Goal: Task Accomplishment & Management: Use online tool/utility

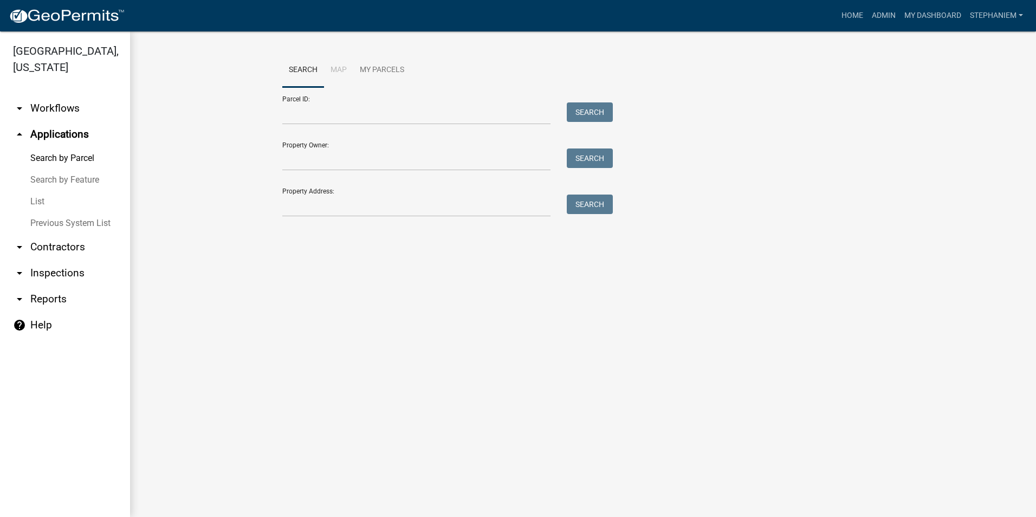
click at [22, 296] on icon "arrow_drop_down" at bounding box center [19, 299] width 13 height 13
select select "0: null"
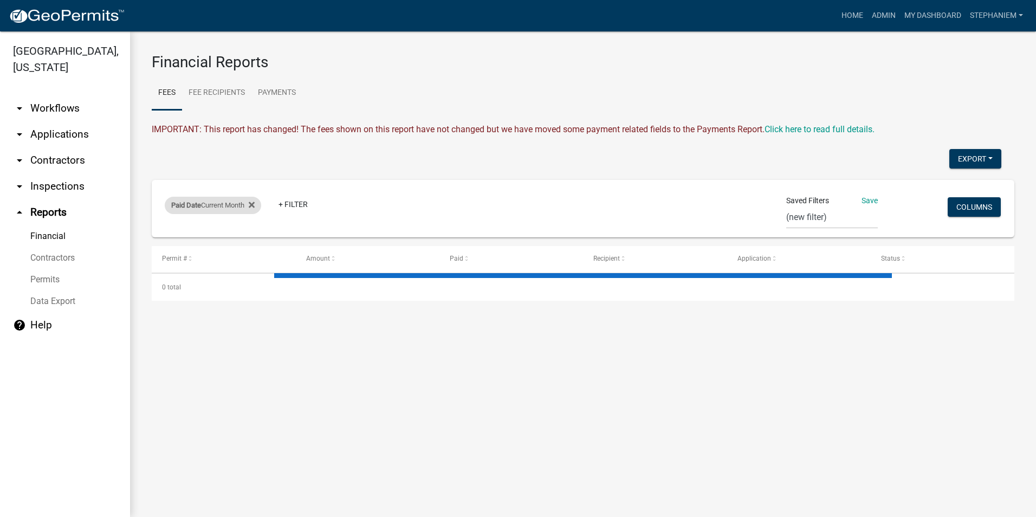
click at [230, 204] on div "Paid Date Current Month" at bounding box center [213, 205] width 96 height 17
select select "this_1_months"
click at [279, 97] on link "Payments" at bounding box center [276, 93] width 51 height 35
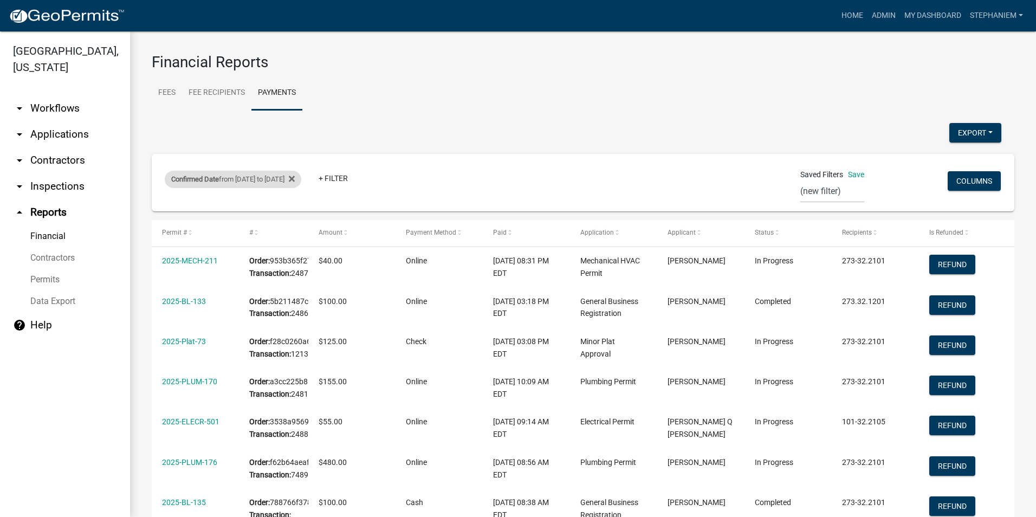
click at [267, 183] on div "Confirmed Date from [DATE] to [DATE]" at bounding box center [233, 179] width 137 height 17
select select "custom"
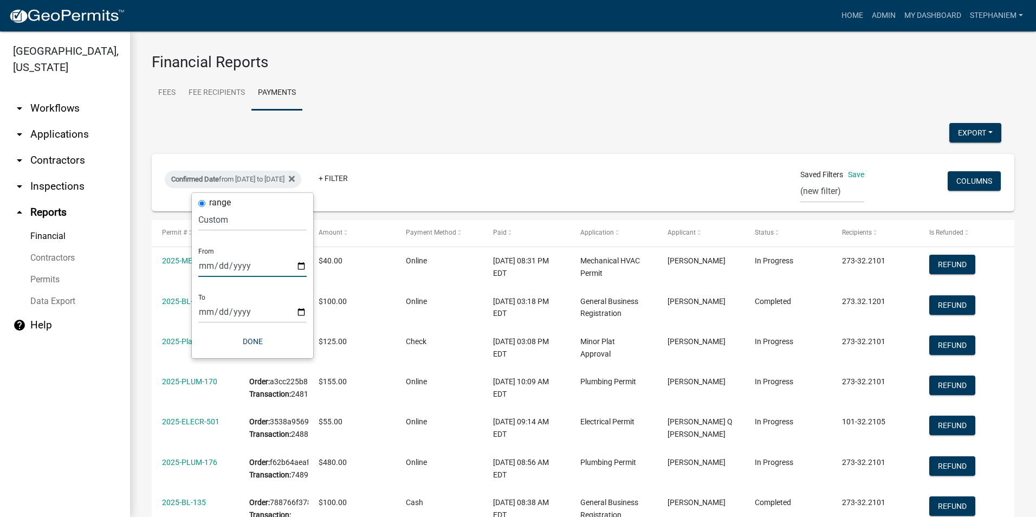
click at [306, 266] on input "[DATE]" at bounding box center [252, 266] width 108 height 22
type input "[DATE]"
click at [251, 344] on button "Done" at bounding box center [252, 342] width 108 height 20
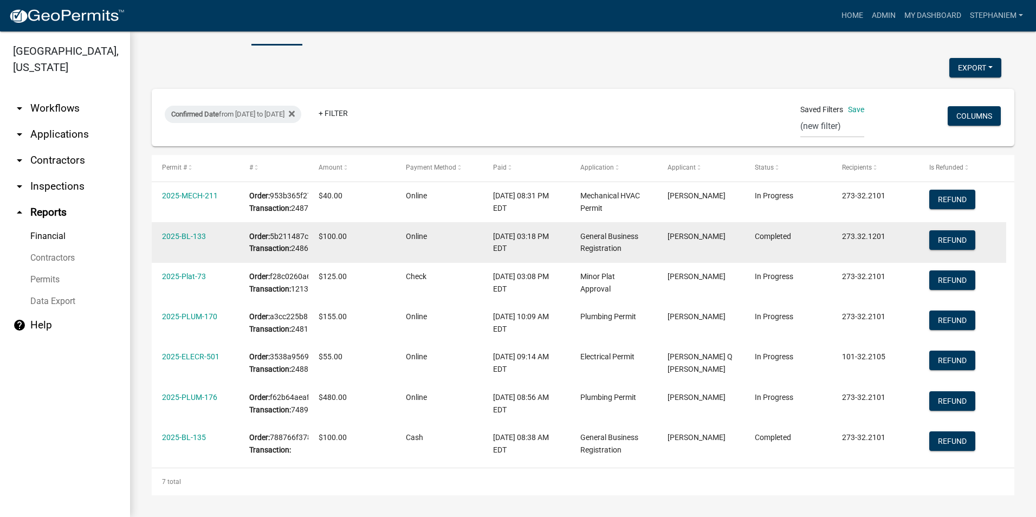
scroll to position [108, 0]
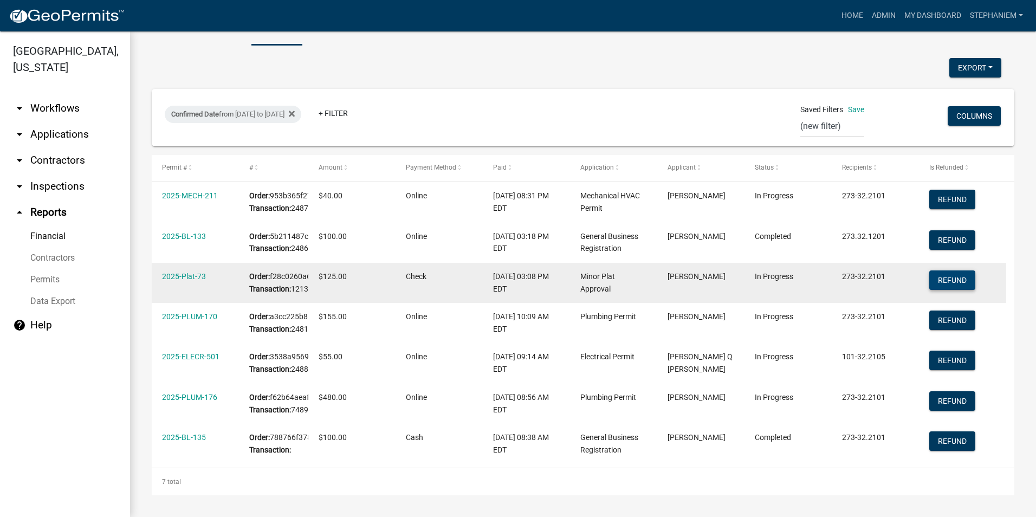
click at [952, 289] on button "Refund" at bounding box center [952, 280] width 46 height 20
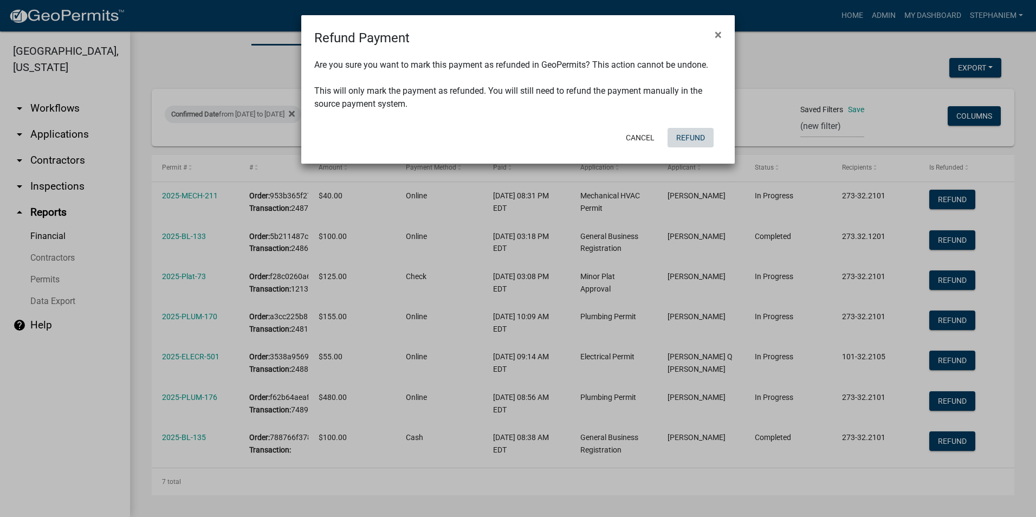
click at [695, 142] on button "Refund" at bounding box center [690, 138] width 46 height 20
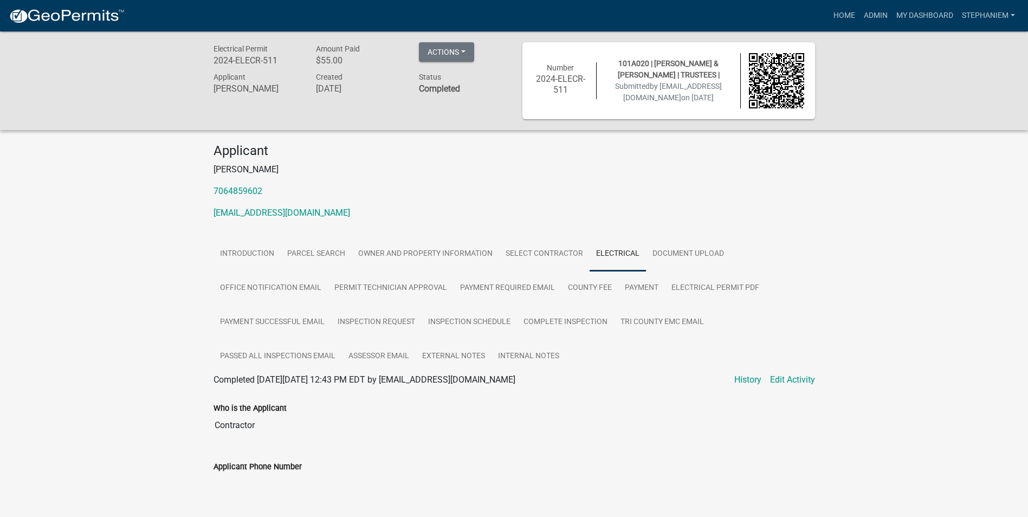
scroll to position [217, 0]
